Goal: Book appointment/travel/reservation

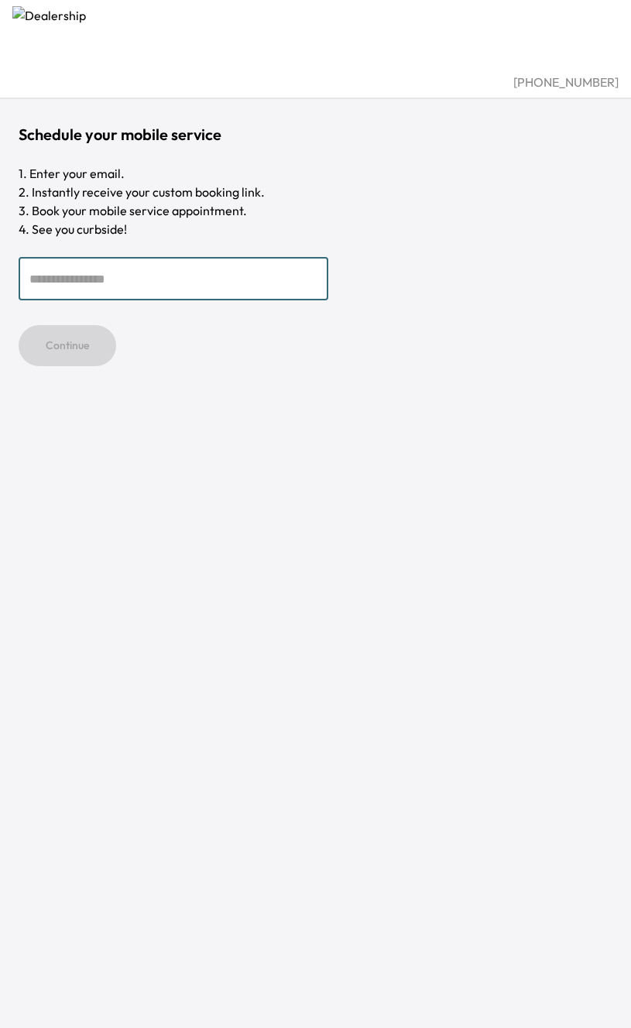
click at [194, 284] on input "email" at bounding box center [174, 278] width 310 height 43
type input "**********"
click at [95, 355] on button "Continue" at bounding box center [68, 345] width 98 height 41
